Goal: Transaction & Acquisition: Obtain resource

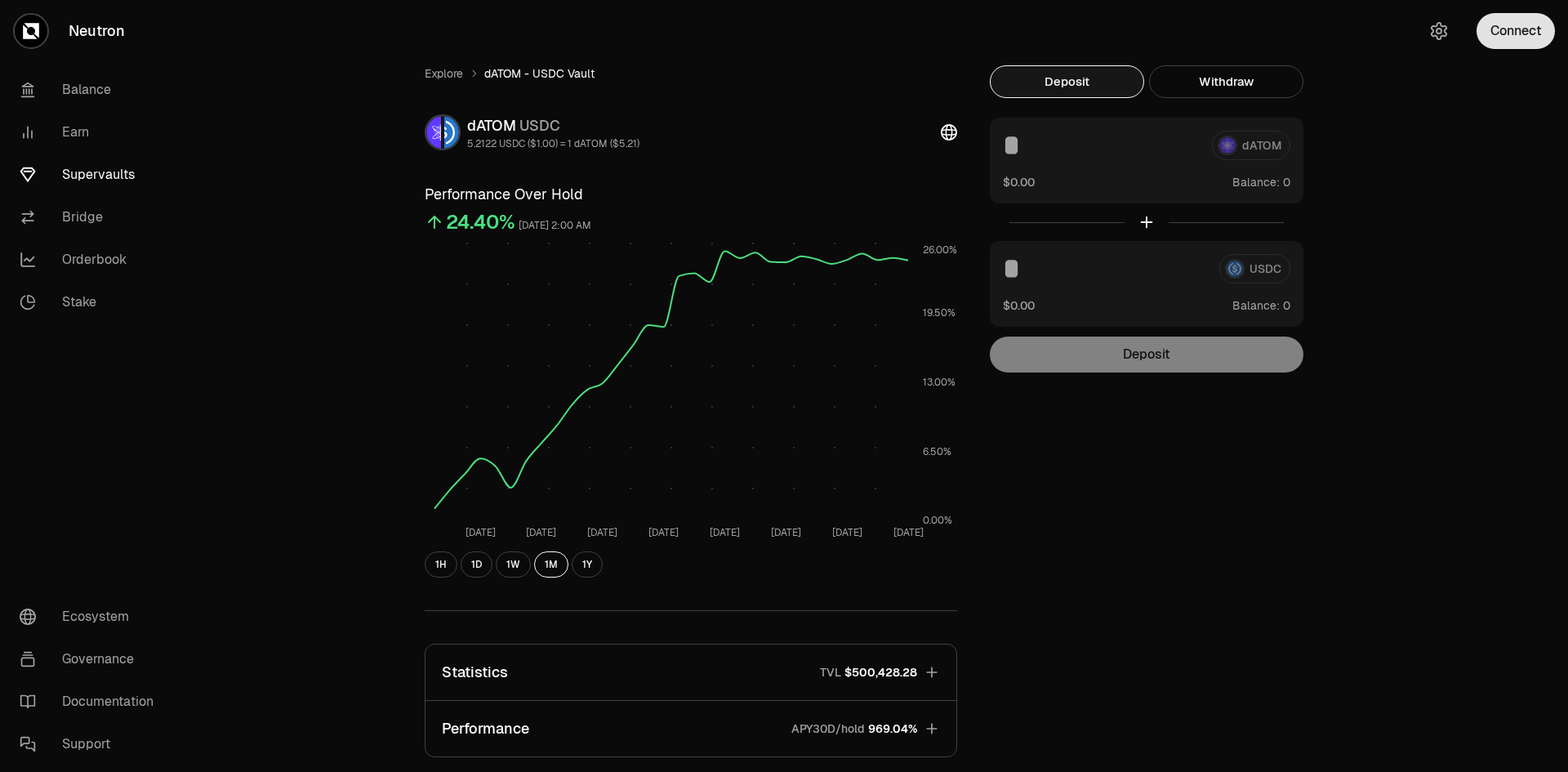
click at [1510, 36] on button "Connect" at bounding box center [1515, 31] width 78 height 36
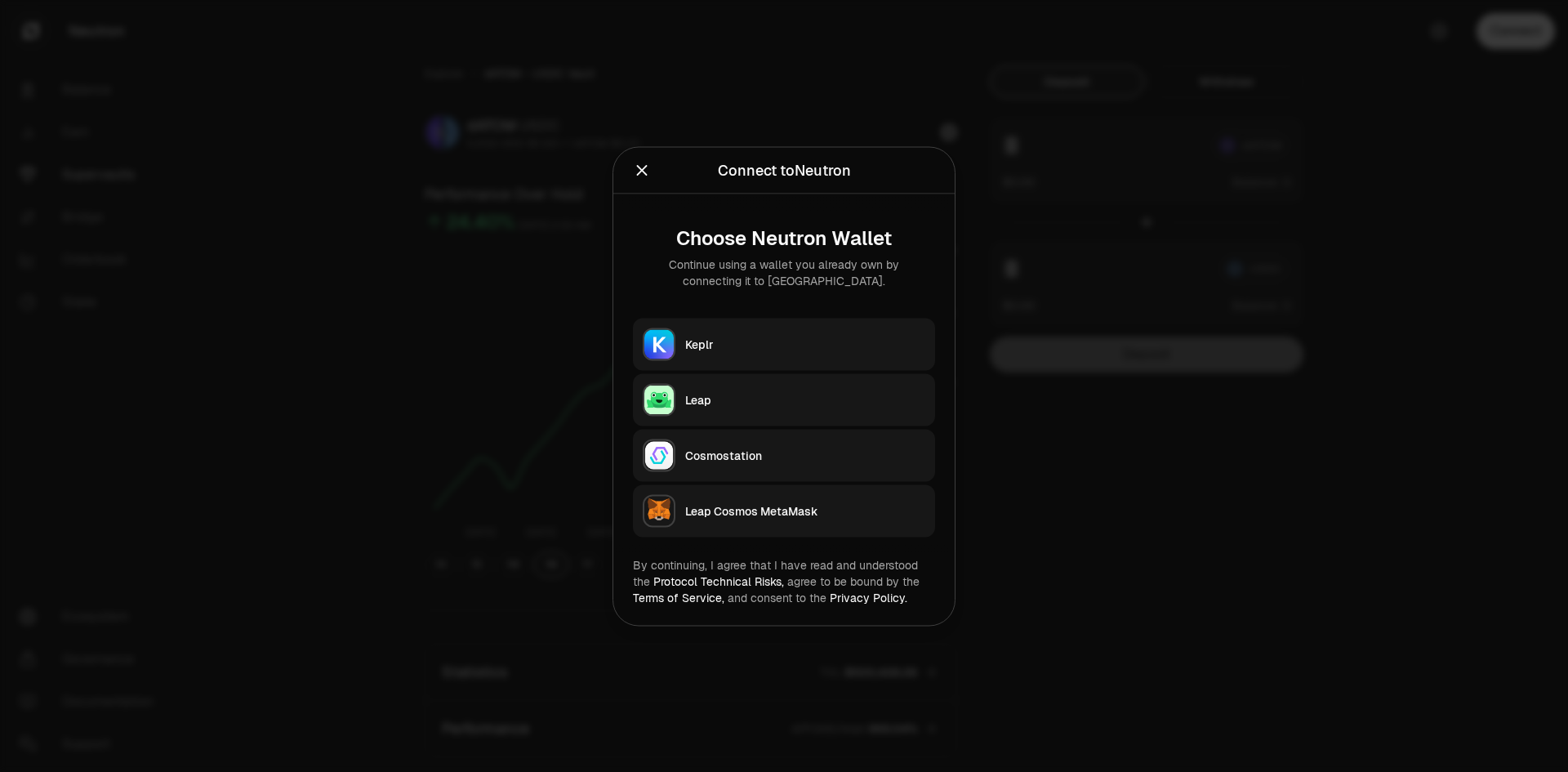
click at [800, 334] on button "Keplr" at bounding box center [784, 344] width 302 height 52
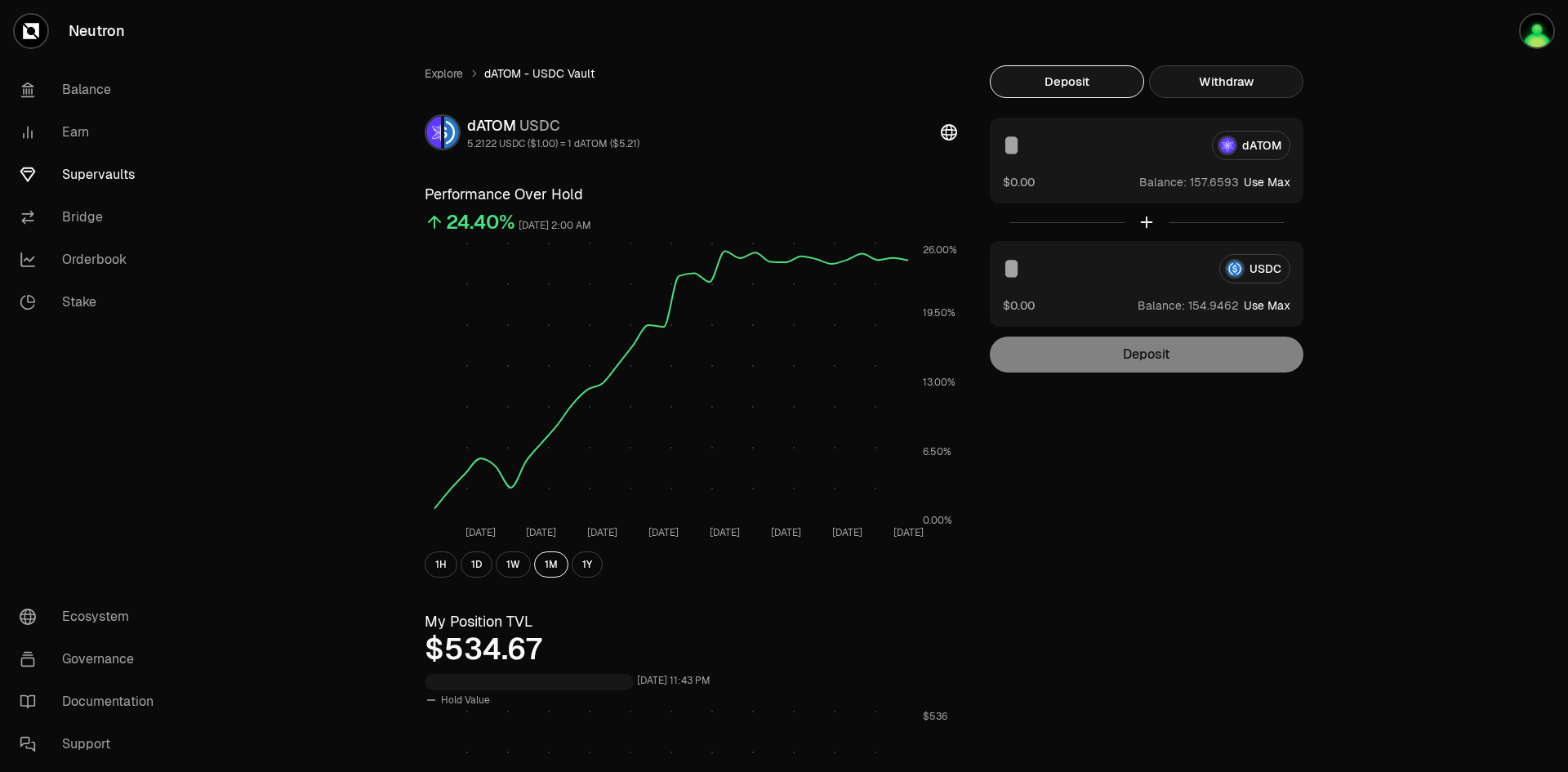
click at [1248, 91] on button "Withdraw" at bounding box center [1226, 82] width 154 height 33
click at [1087, 87] on button "Deposit" at bounding box center [1067, 82] width 154 height 33
click at [1257, 142] on div "dATOM" at bounding box center [1146, 145] width 288 height 29
click at [1279, 187] on button "Use Max" at bounding box center [1267, 181] width 46 height 16
type input "**********"
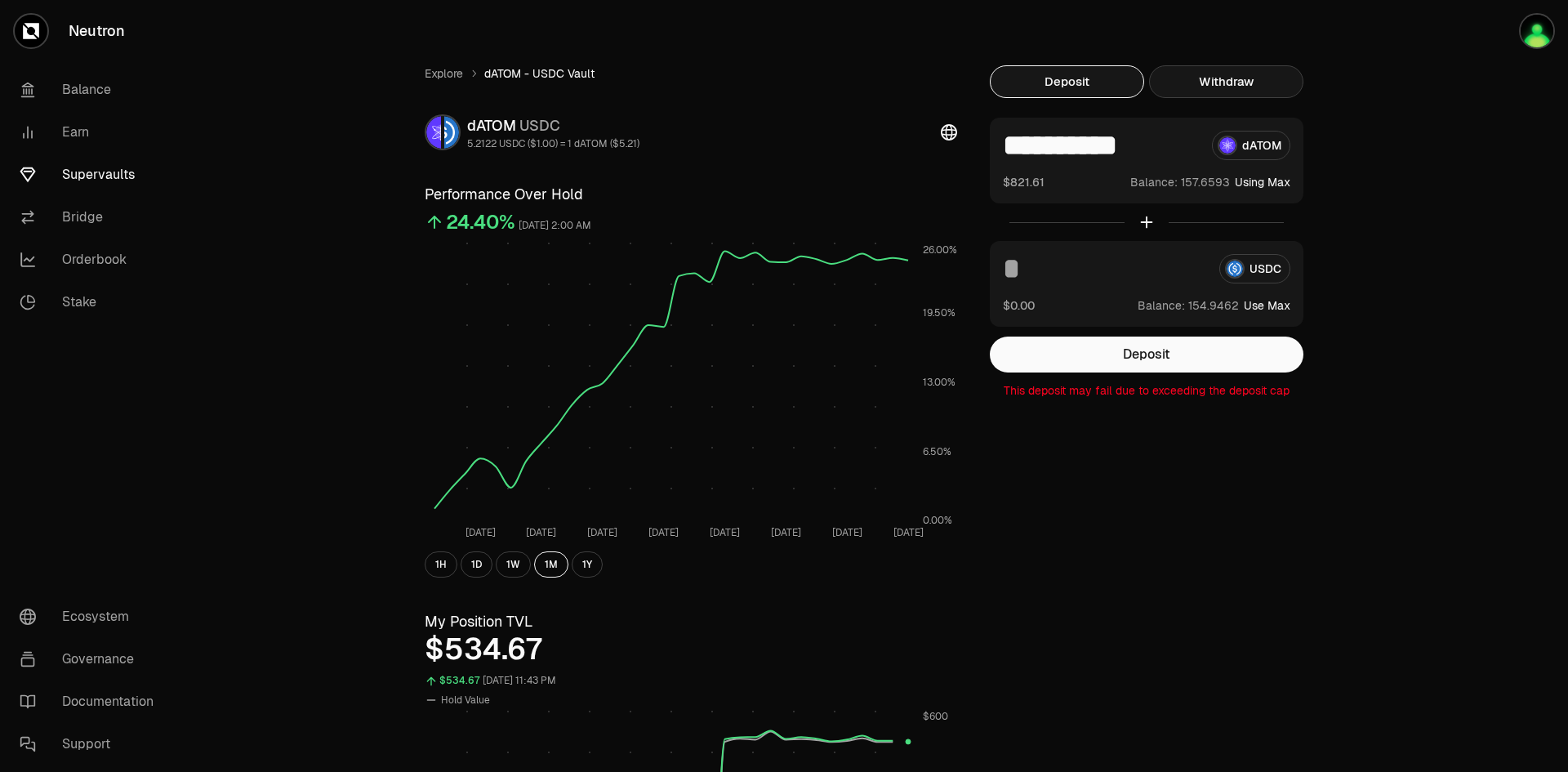
click at [1236, 82] on button "Withdraw" at bounding box center [1226, 82] width 154 height 33
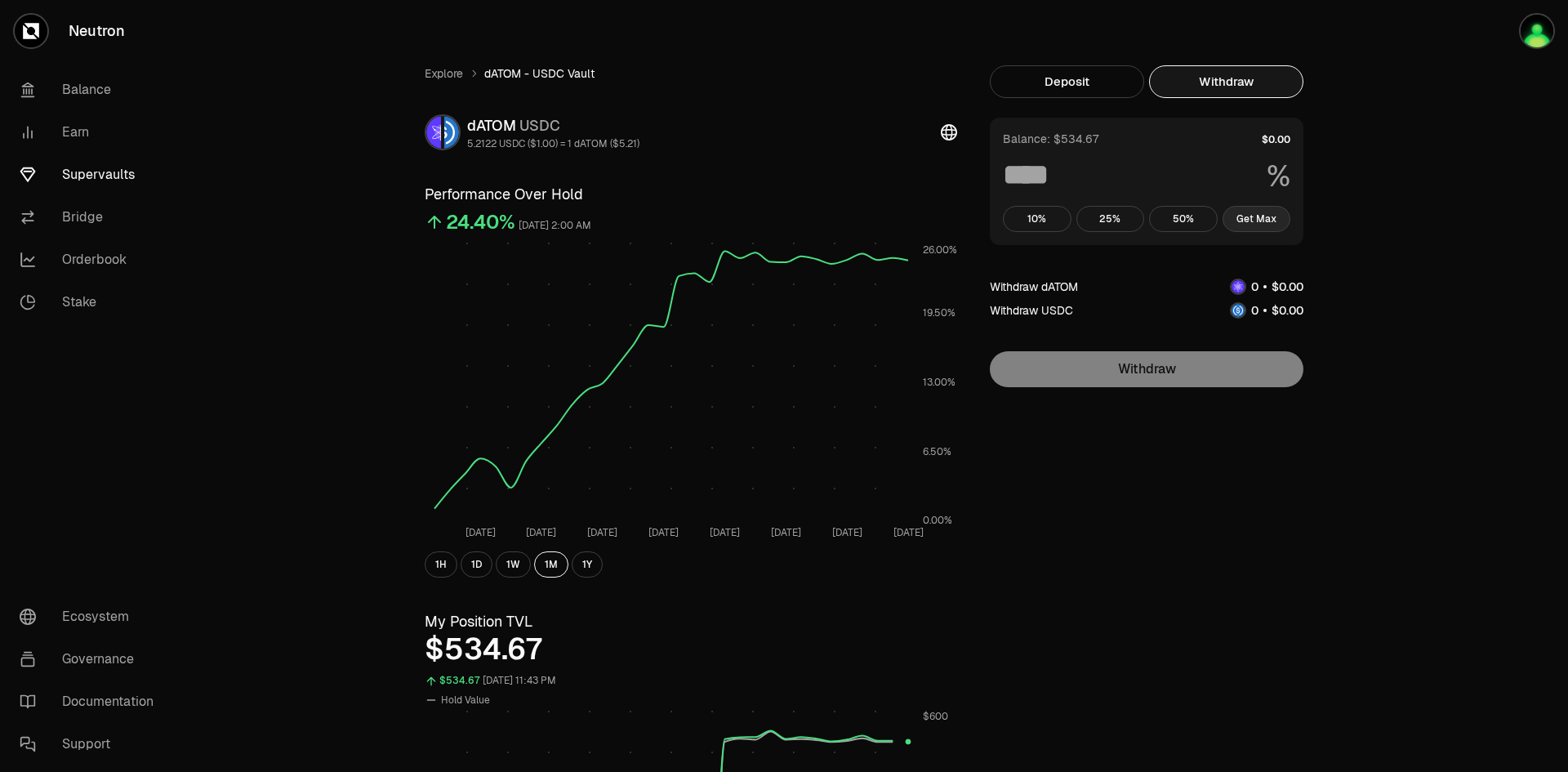
click at [1263, 217] on button "Get Max" at bounding box center [1256, 218] width 69 height 26
type input "***"
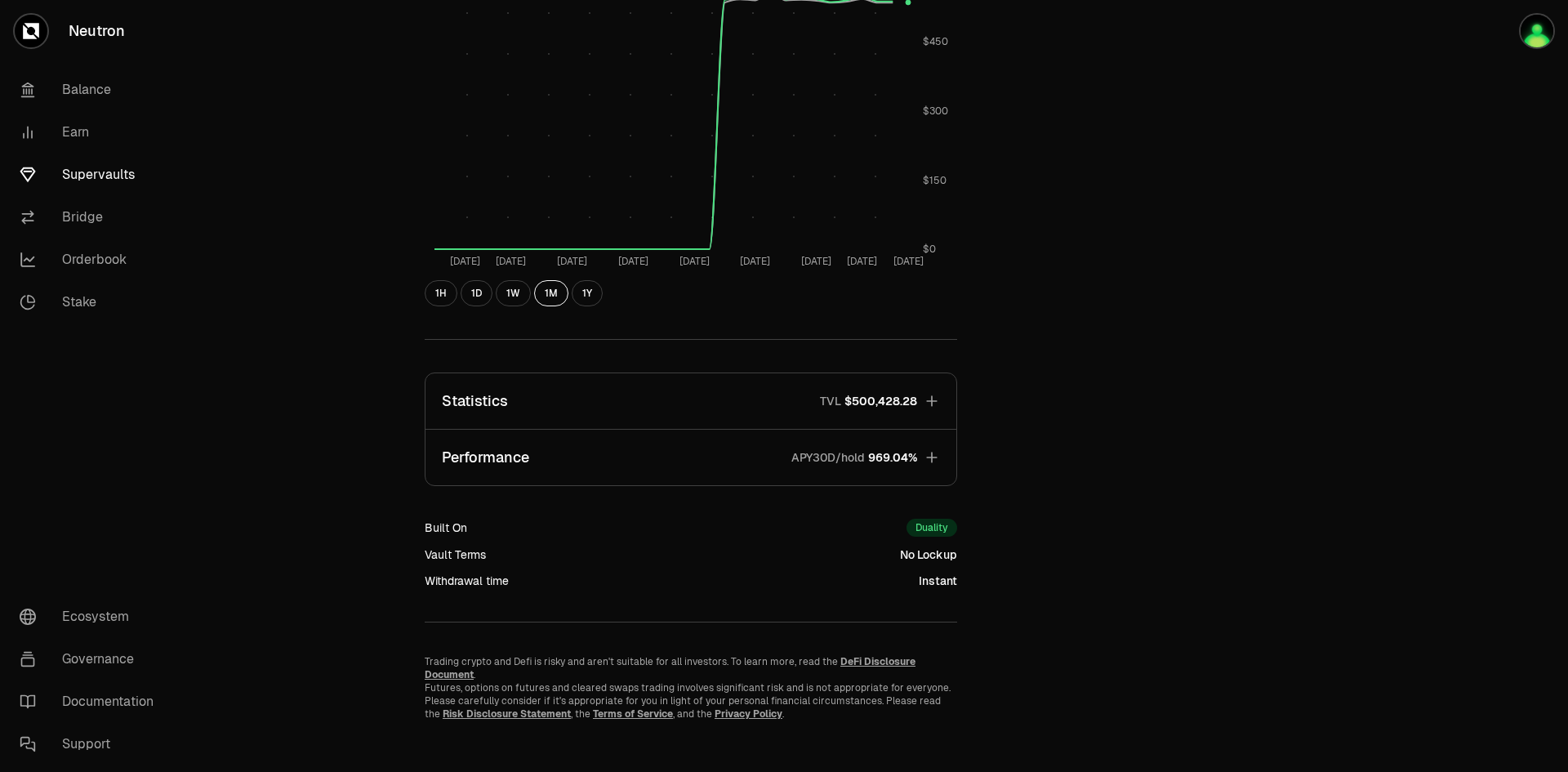
scroll to position [740, 0]
click at [930, 395] on icon "button" at bounding box center [931, 400] width 16 height 16
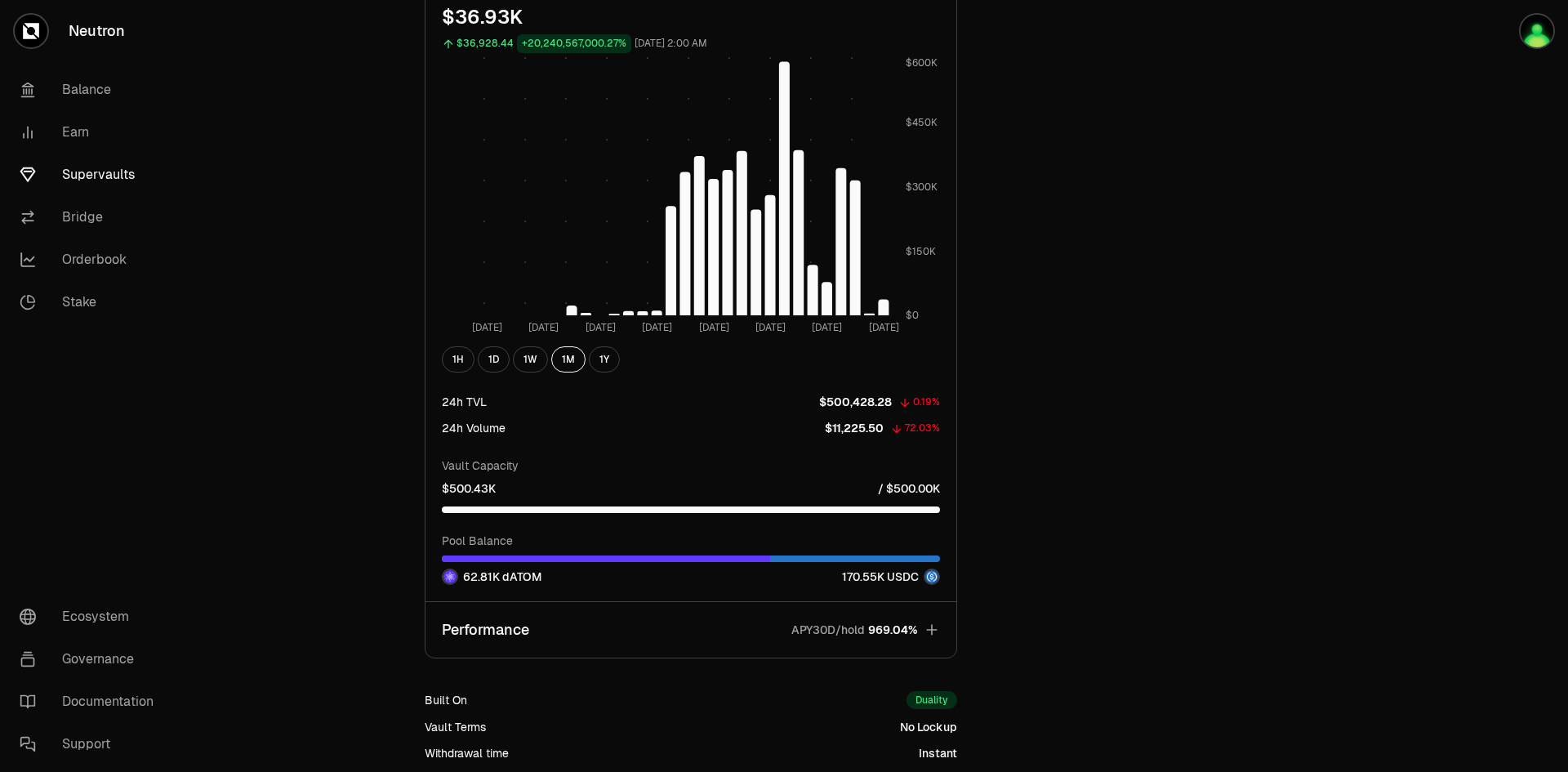
scroll to position [1639, 0]
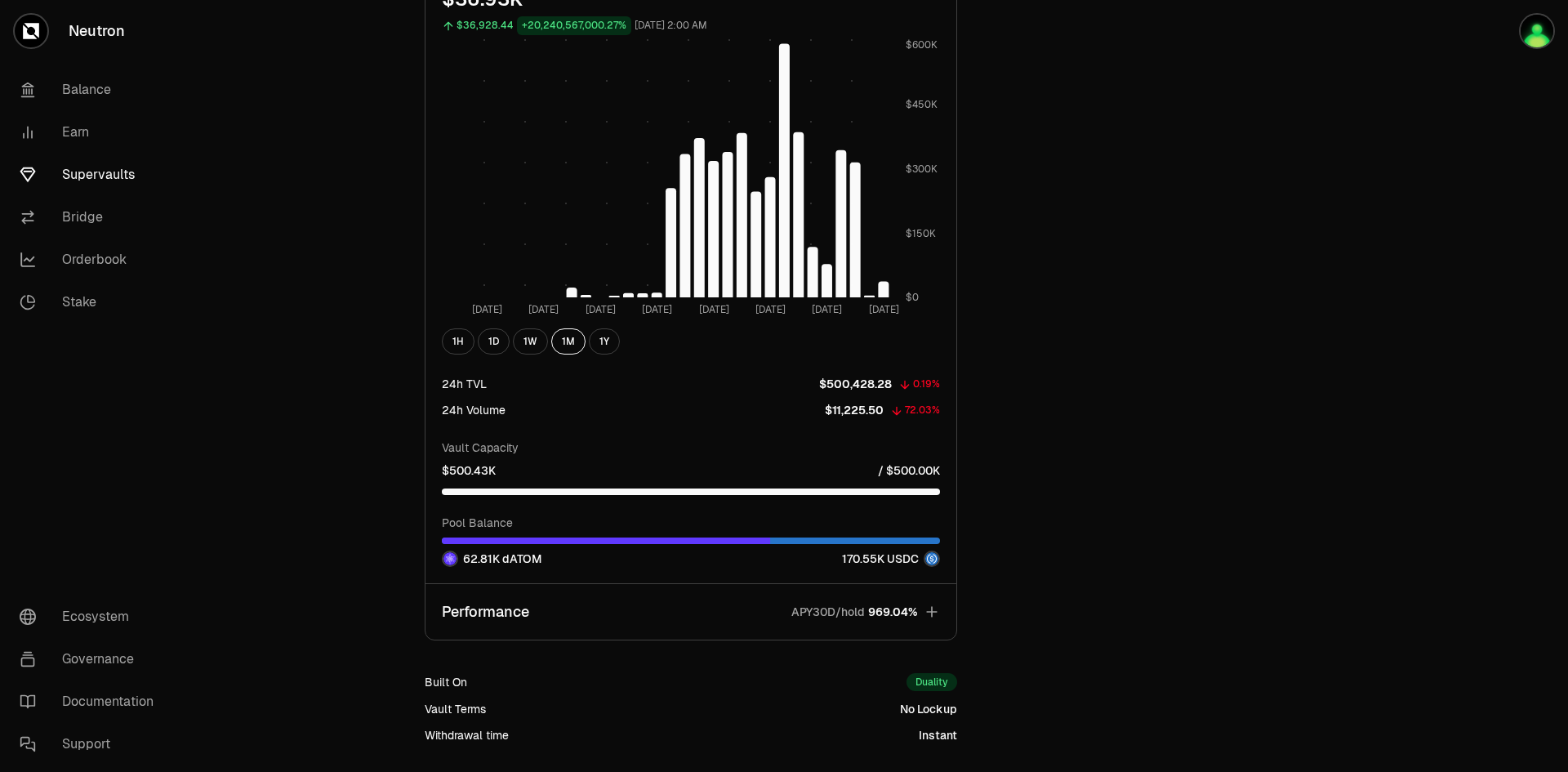
click at [929, 609] on icon "button" at bounding box center [931, 612] width 16 height 16
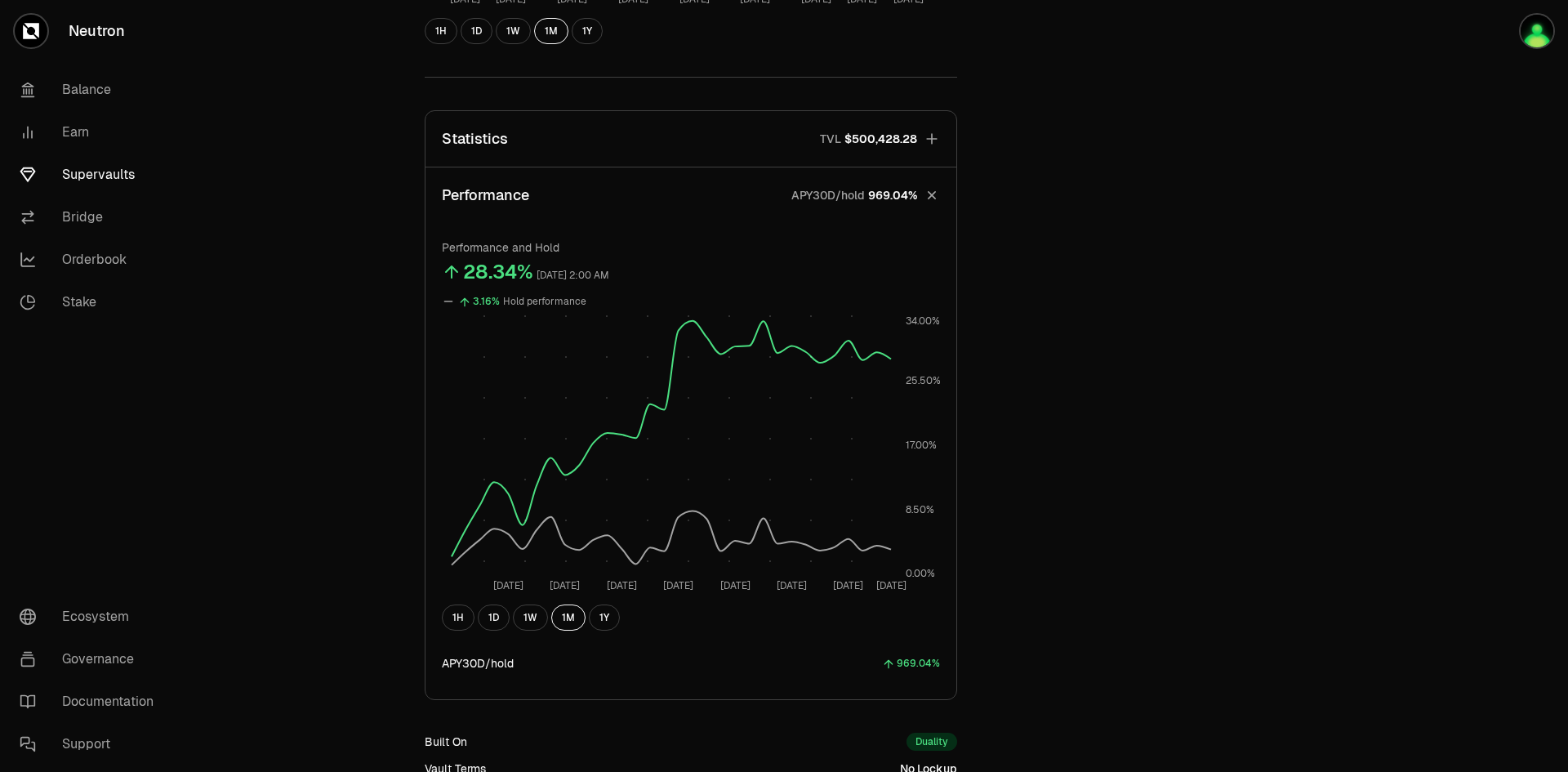
scroll to position [927, 0]
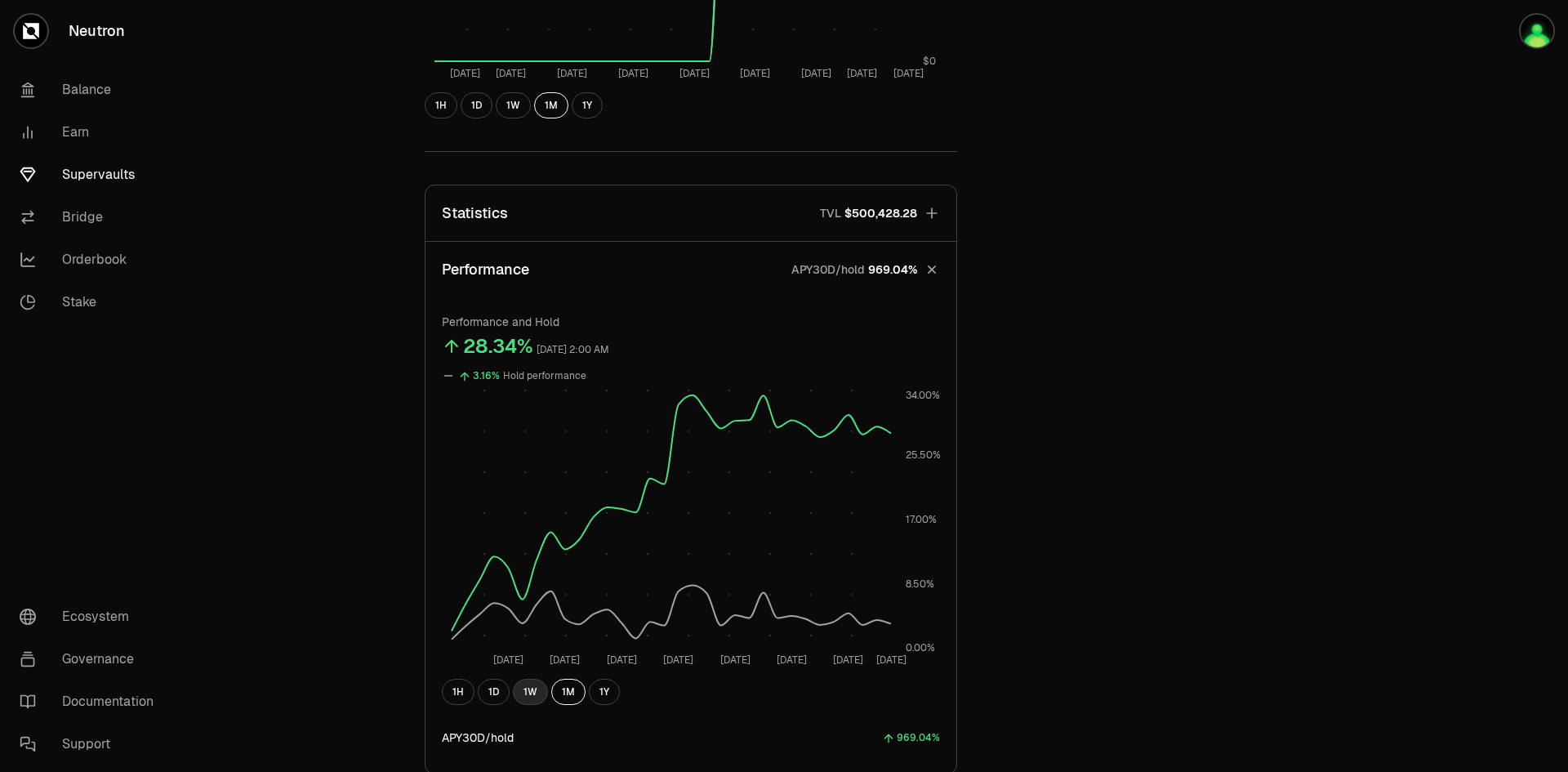
click at [534, 693] on button "1W" at bounding box center [531, 691] width 35 height 26
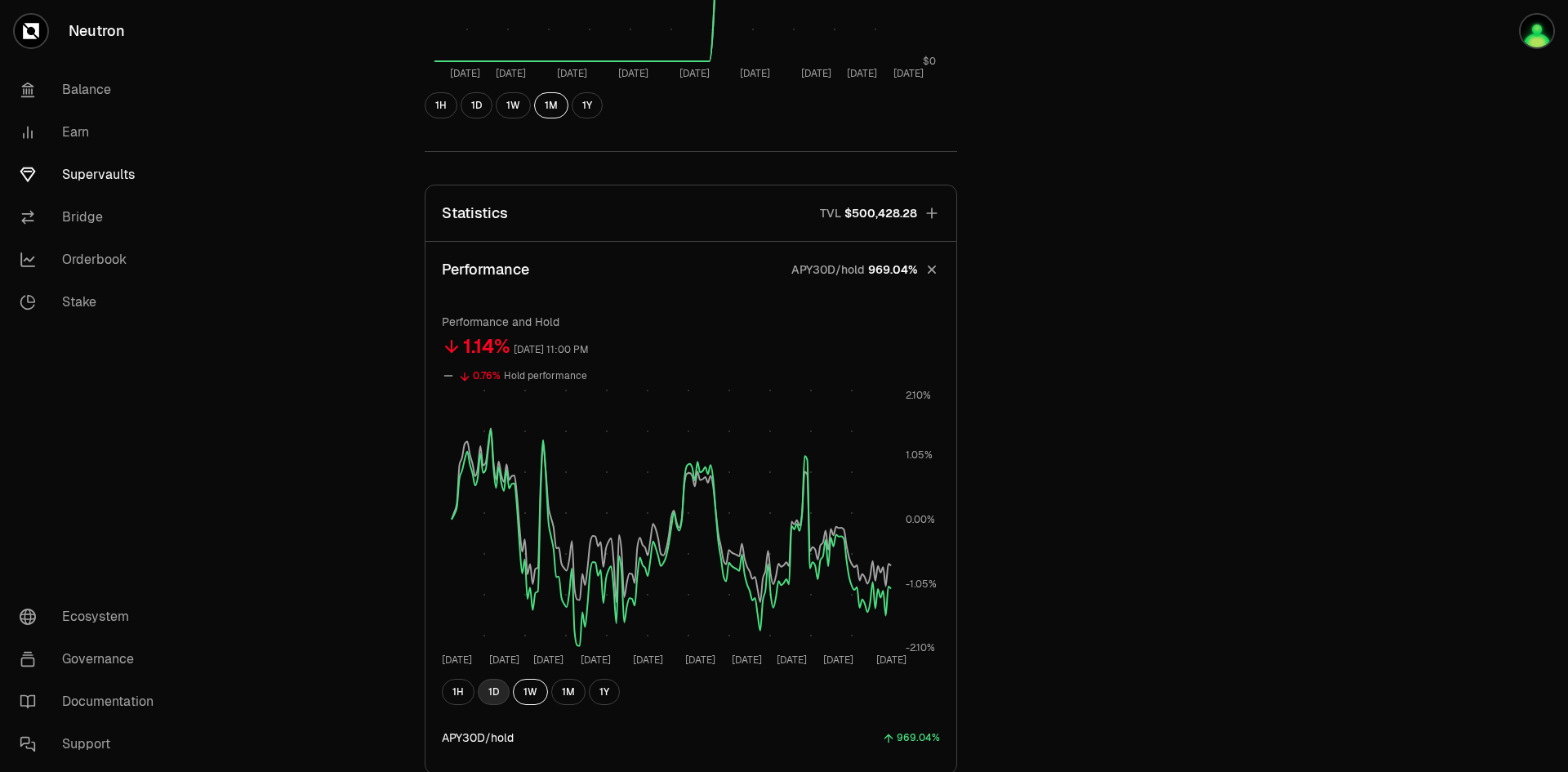
click at [494, 695] on button "1D" at bounding box center [493, 691] width 32 height 26
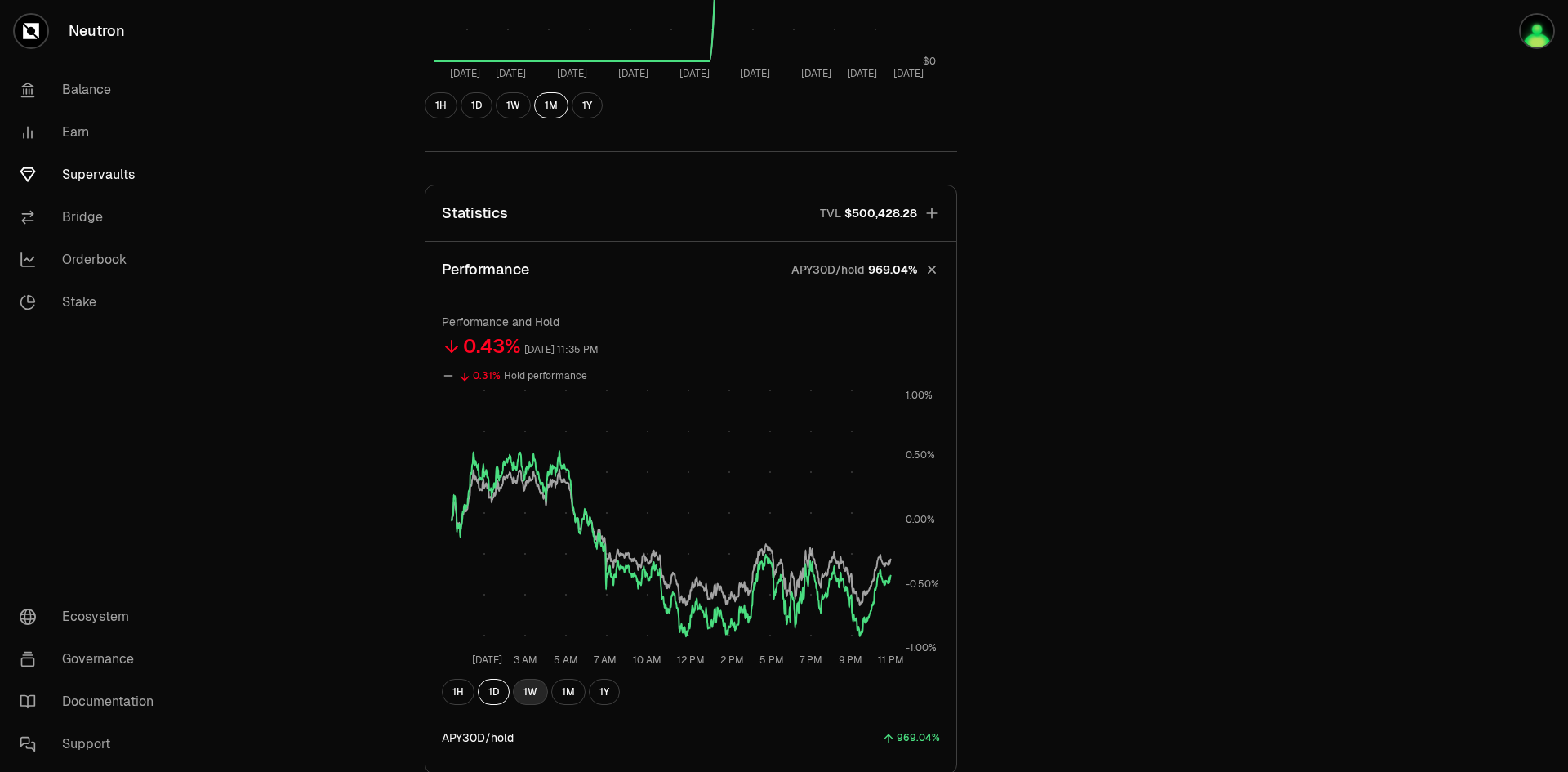
click at [532, 687] on button "1W" at bounding box center [531, 691] width 35 height 26
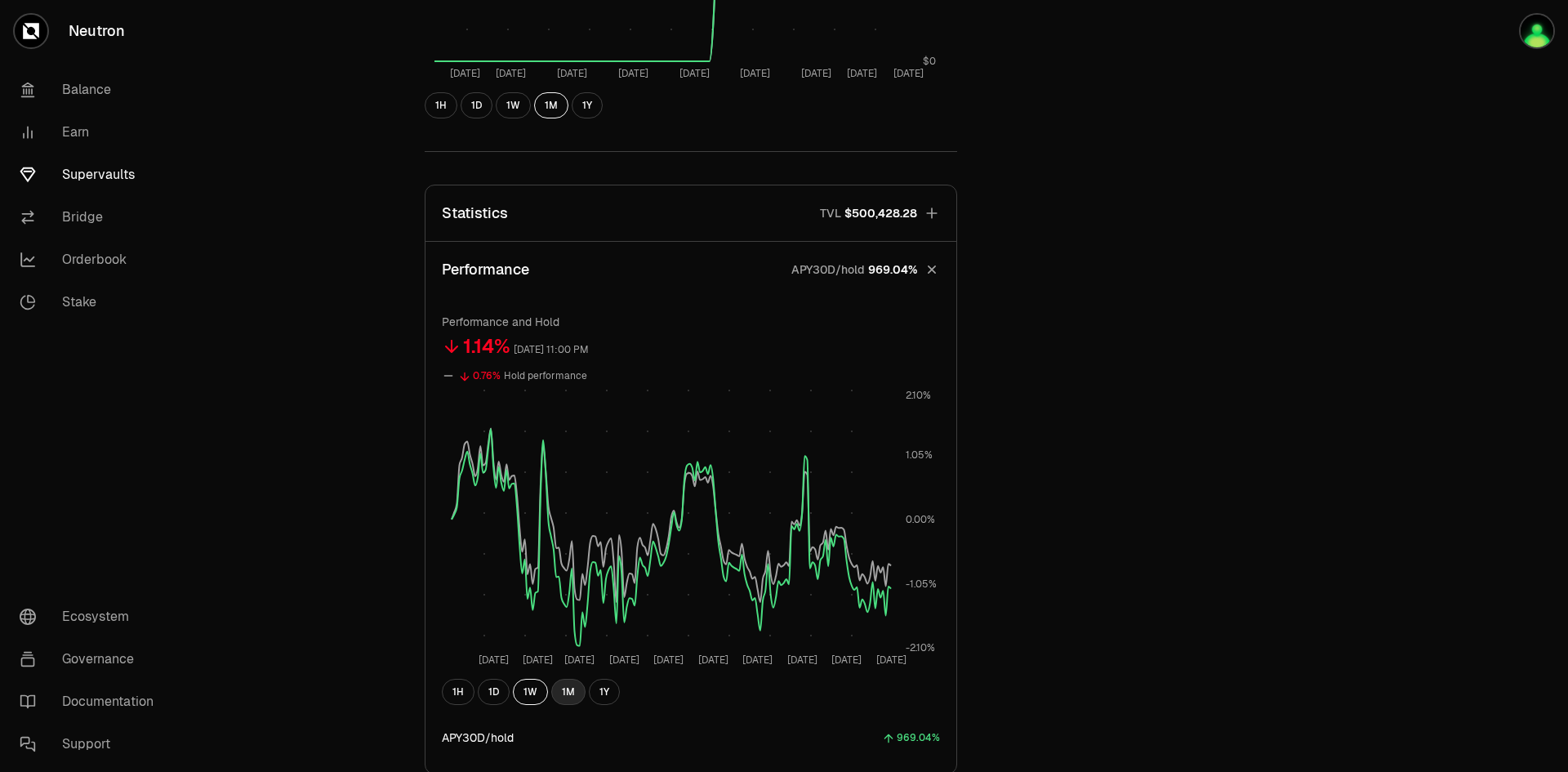
click at [566, 697] on button "1M" at bounding box center [568, 691] width 35 height 26
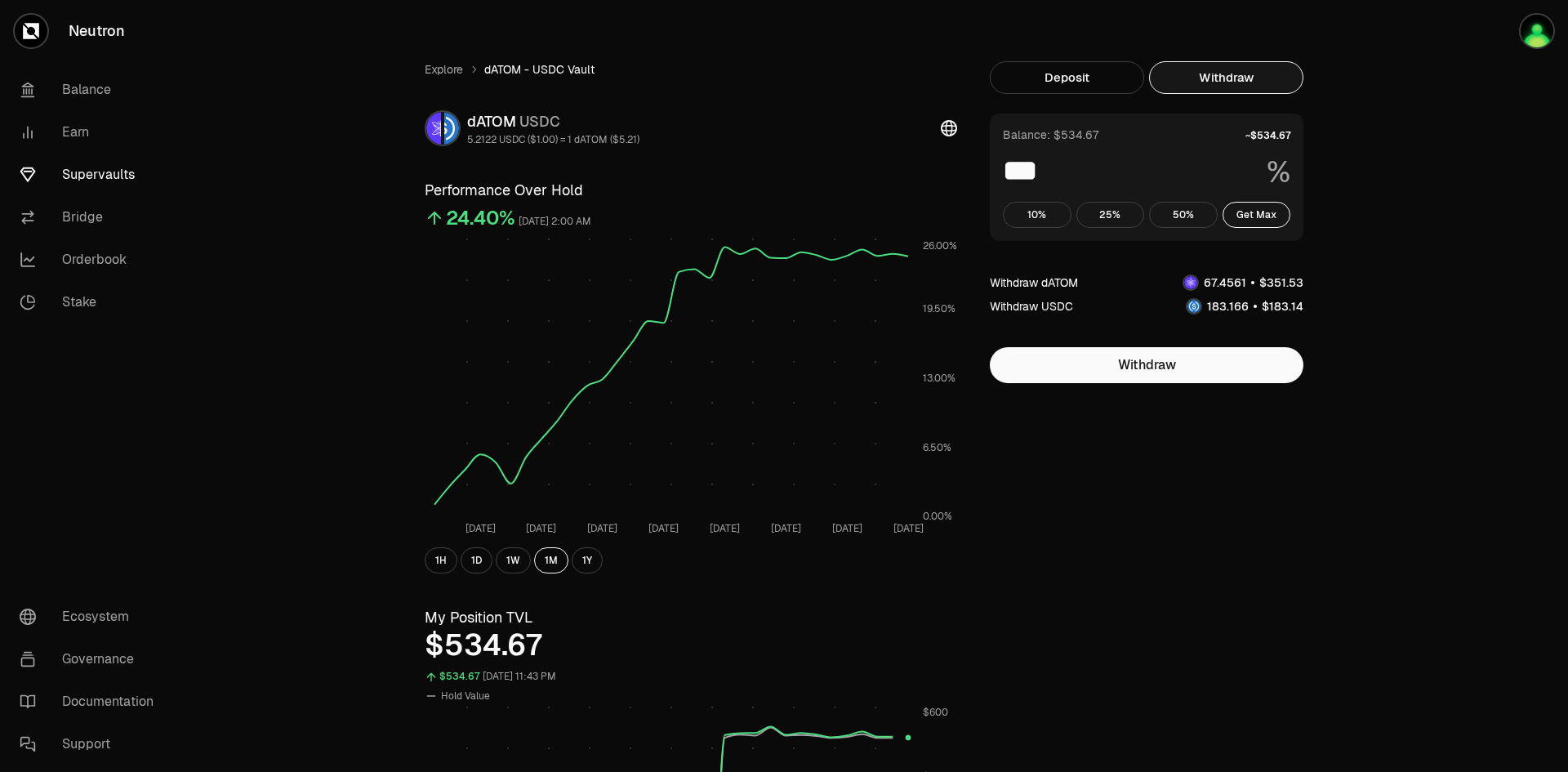
scroll to position [0, 0]
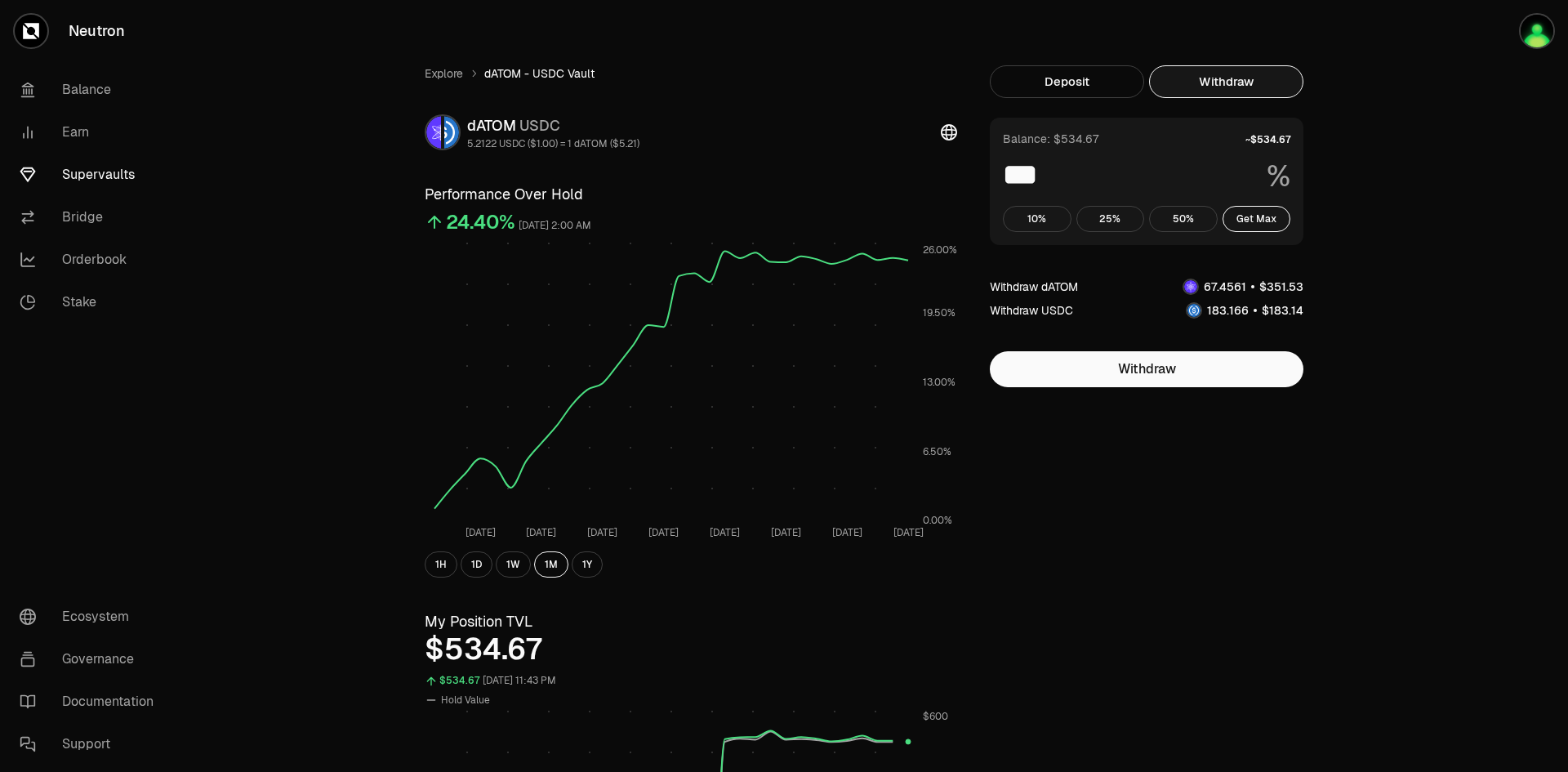
click at [1079, 87] on button "Deposit" at bounding box center [1067, 82] width 154 height 33
